Goal: Information Seeking & Learning: Learn about a topic

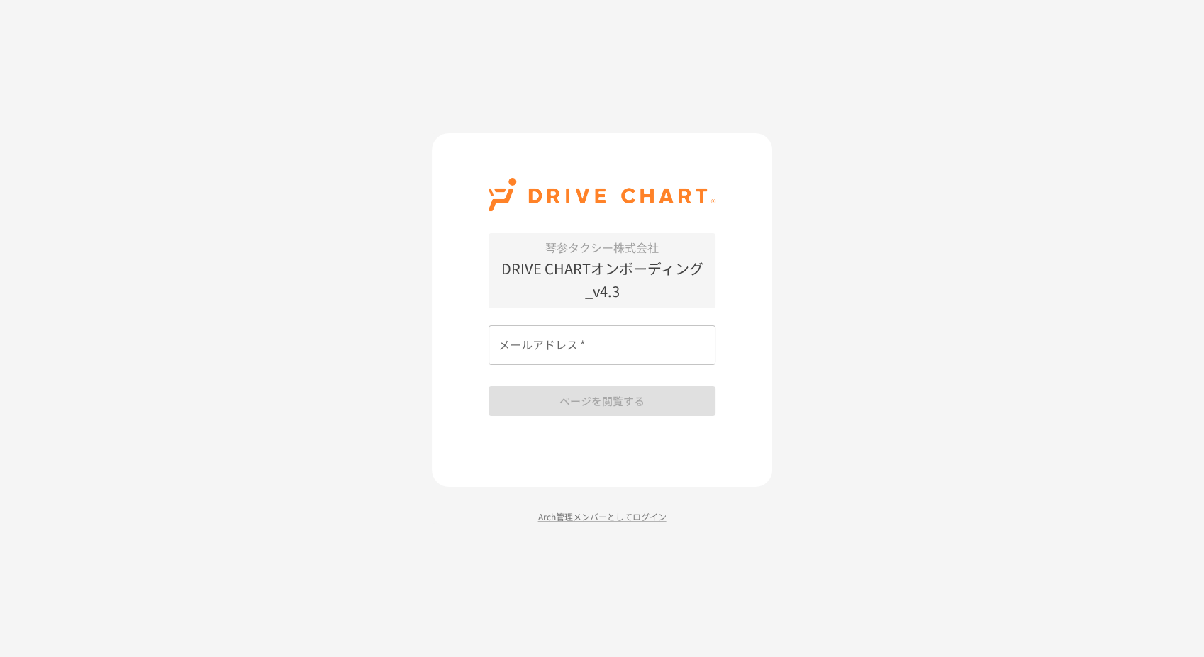
click at [569, 350] on input "メールアドレス   *" at bounding box center [602, 345] width 227 height 40
click at [594, 343] on input "メールアドレス   *" at bounding box center [602, 345] width 227 height 40
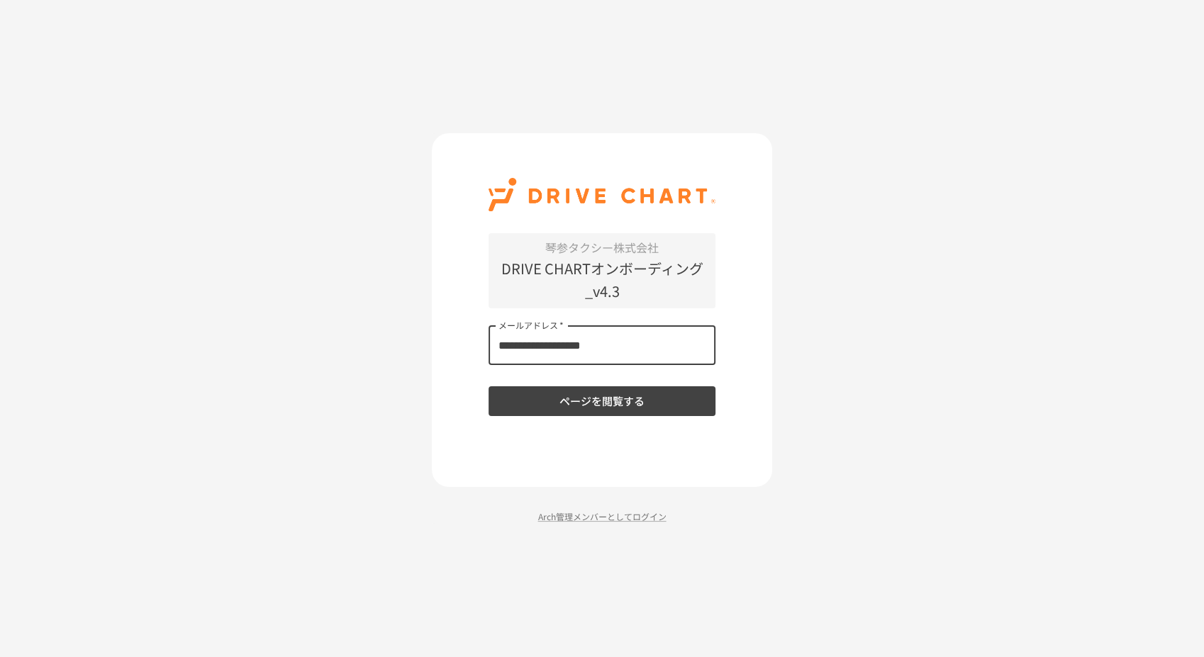
type input "**********"
click at [489, 386] on button "ページを閲覧する" at bounding box center [602, 401] width 227 height 30
